Goal: Task Accomplishment & Management: Use online tool/utility

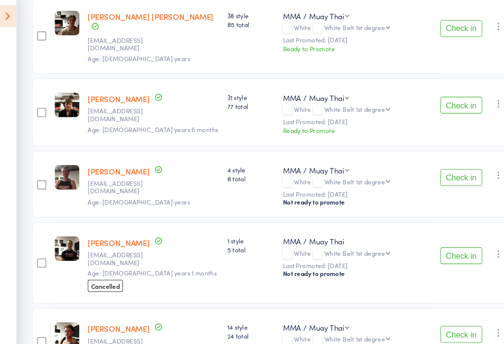
scroll to position [188, 0]
click at [441, 312] on button "Check in" at bounding box center [437, 320] width 39 height 16
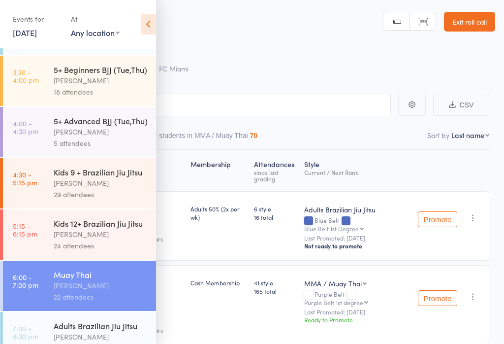
scroll to position [95, 0]
click at [101, 280] on div "Muay Thai" at bounding box center [101, 274] width 94 height 11
click at [150, 24] on icon at bounding box center [148, 24] width 15 height 21
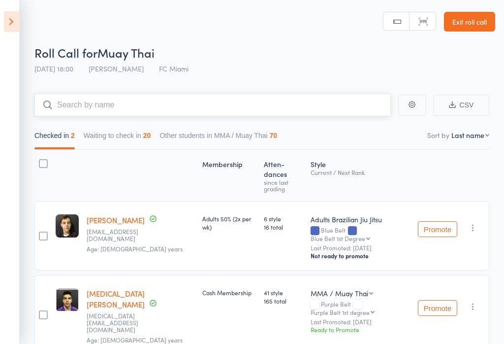
click at [365, 111] on input "search" at bounding box center [212, 105] width 357 height 23
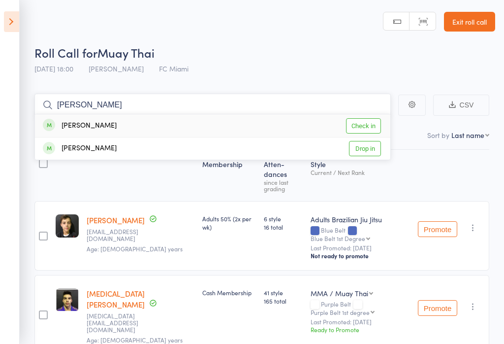
type input "[PERSON_NAME]"
click at [375, 127] on link "Check in" at bounding box center [363, 125] width 35 height 15
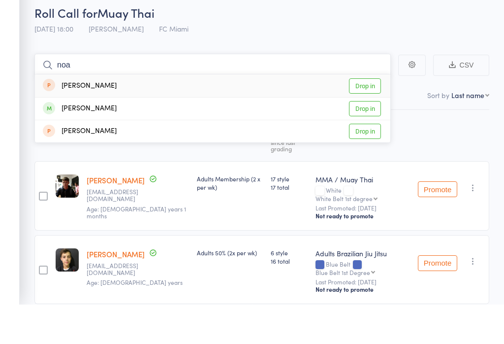
type input "noa"
click at [376, 141] on link "Drop in" at bounding box center [365, 148] width 32 height 15
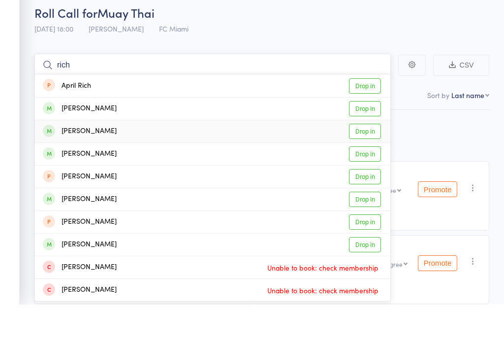
type input "rich"
click at [375, 164] on link "Drop in" at bounding box center [365, 171] width 32 height 15
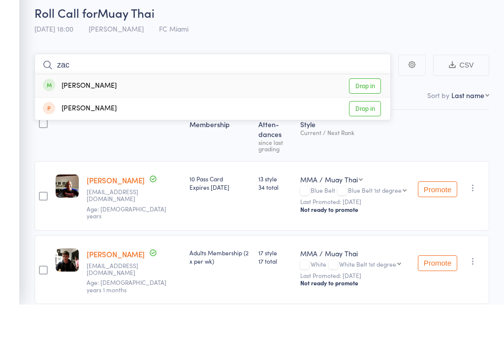
type input "zac"
click at [374, 118] on link "Drop in" at bounding box center [365, 125] width 32 height 15
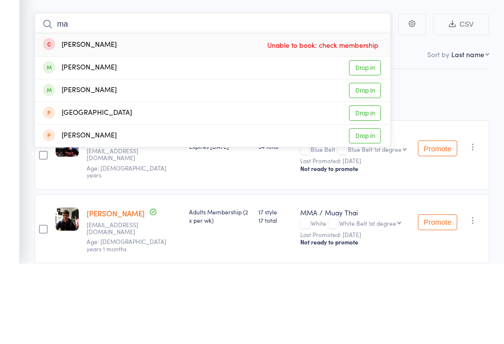
type input "m"
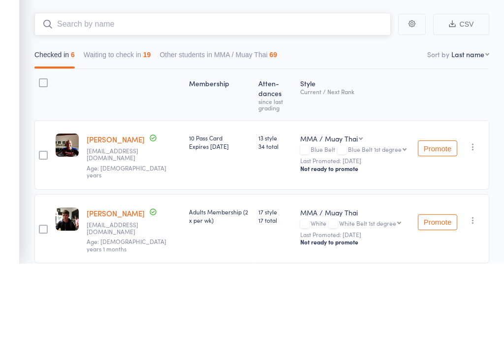
type input "n"
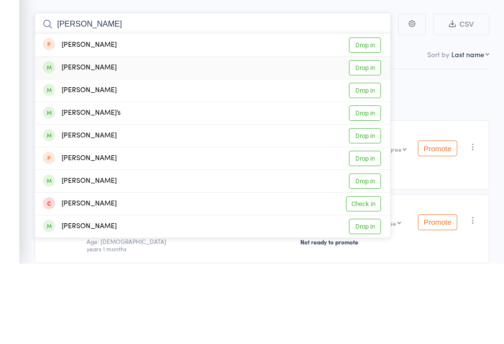
type input "[PERSON_NAME]"
click at [374, 141] on link "Drop in" at bounding box center [365, 148] width 32 height 15
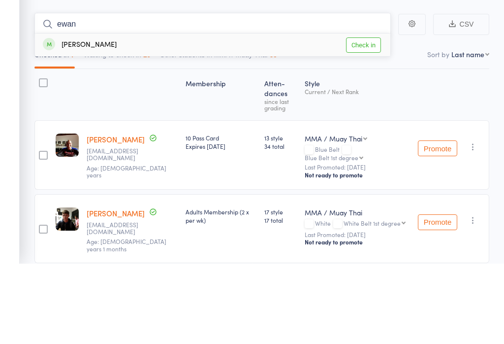
click at [366, 94] on input "ewan" at bounding box center [212, 105] width 357 height 23
type input "ewan"
click at [368, 118] on link "Check in" at bounding box center [363, 125] width 35 height 15
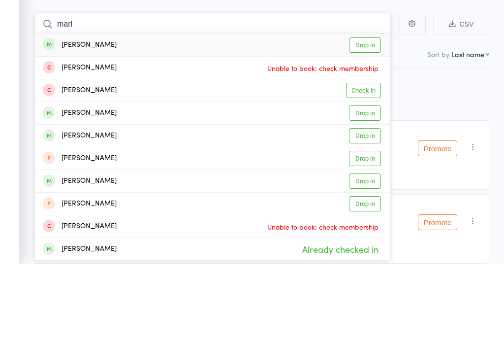
type input "marl"
click at [376, 118] on link "Drop in" at bounding box center [365, 125] width 32 height 15
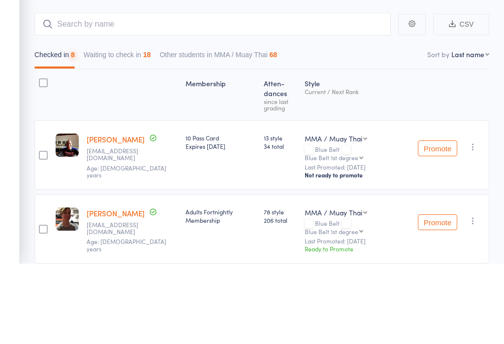
scroll to position [81, 0]
